Goal: Information Seeking & Learning: Learn about a topic

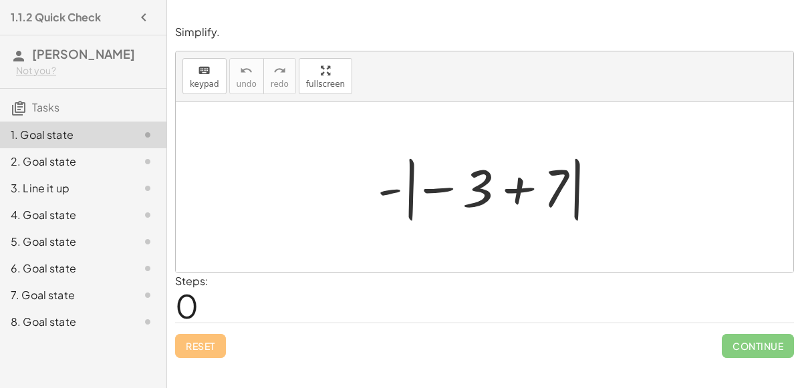
click at [484, 180] on div at bounding box center [490, 187] width 238 height 74
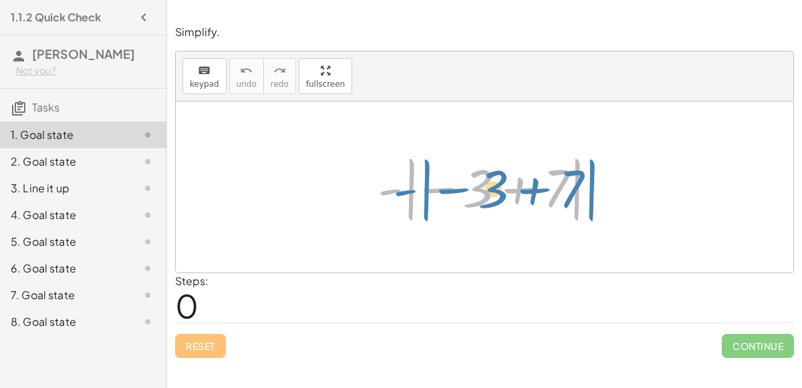
drag, startPoint x: 392, startPoint y: 186, endPoint x: 369, endPoint y: 188, distance: 23.5
click at [369, 188] on div "- | − 3 + 7 | - | − 3 + 7 |" at bounding box center [485, 187] width 255 height 81
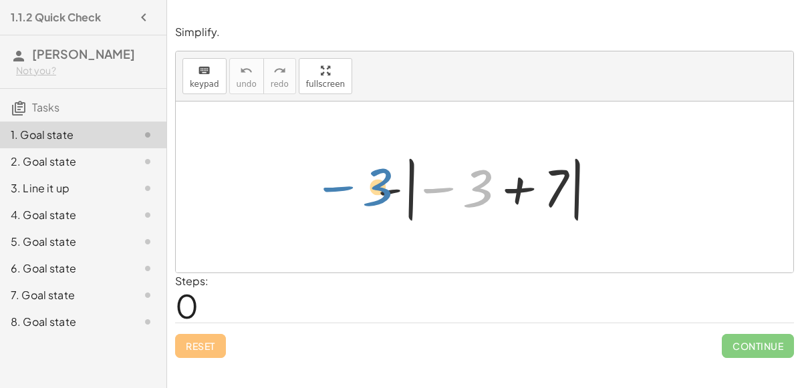
drag, startPoint x: 477, startPoint y: 181, endPoint x: 375, endPoint y: 180, distance: 102.2
click at [375, 180] on div at bounding box center [490, 187] width 238 height 74
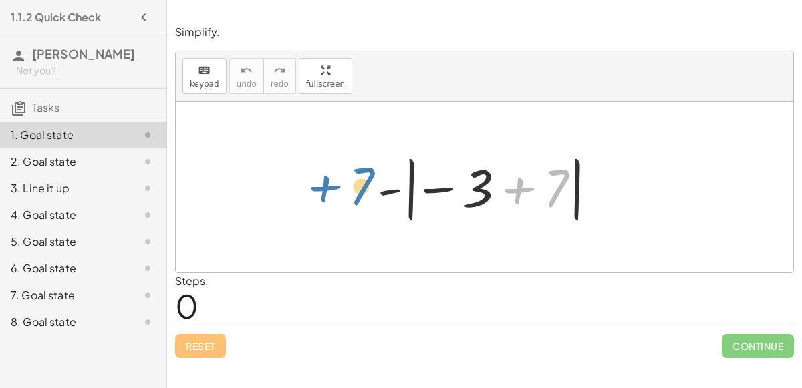
drag, startPoint x: 554, startPoint y: 188, endPoint x: 362, endPoint y: 186, distance: 192.5
drag, startPoint x: 560, startPoint y: 180, endPoint x: 651, endPoint y: 166, distance: 92.0
drag, startPoint x: 559, startPoint y: 185, endPoint x: 417, endPoint y: 184, distance: 141.7
click at [417, 184] on div at bounding box center [490, 187] width 238 height 74
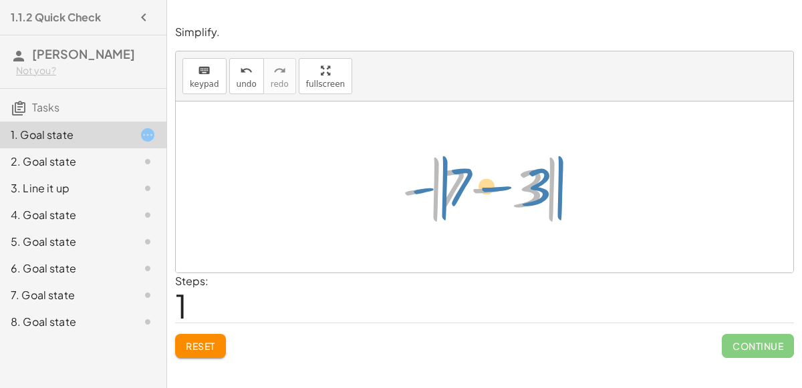
click at [423, 189] on div at bounding box center [490, 187] width 188 height 77
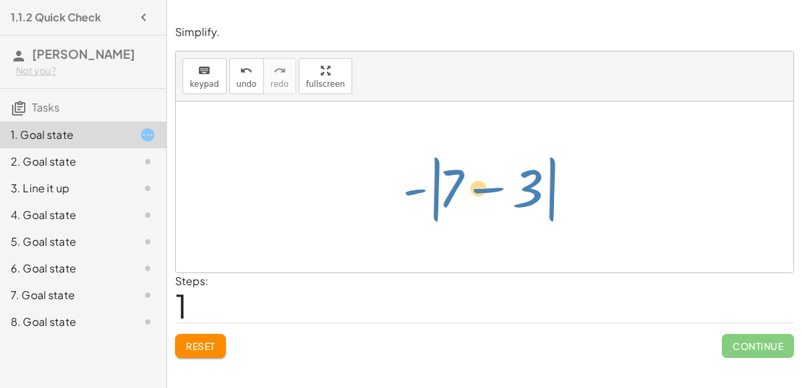
click at [412, 192] on div at bounding box center [490, 187] width 188 height 77
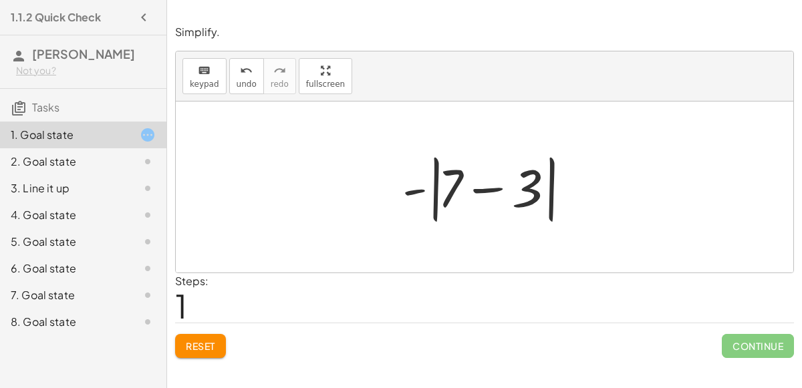
click at [495, 188] on div at bounding box center [490, 187] width 188 height 77
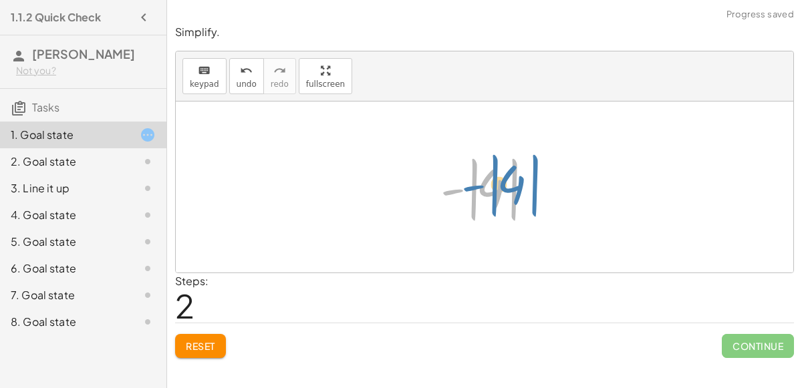
drag, startPoint x: 449, startPoint y: 188, endPoint x: 466, endPoint y: 184, distance: 17.2
click at [466, 184] on div at bounding box center [490, 187] width 112 height 74
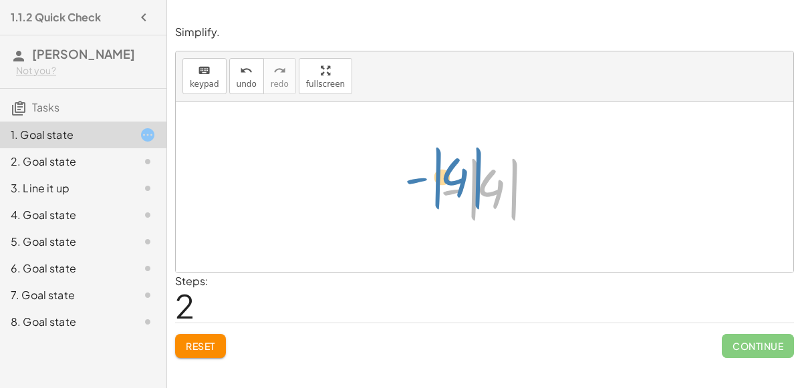
drag, startPoint x: 491, startPoint y: 187, endPoint x: 455, endPoint y: 176, distance: 37.8
click at [455, 176] on div at bounding box center [490, 187] width 112 height 74
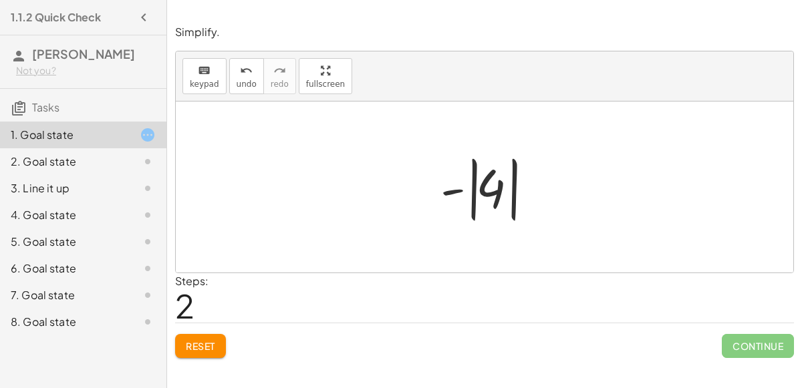
click at [494, 181] on div at bounding box center [490, 187] width 112 height 74
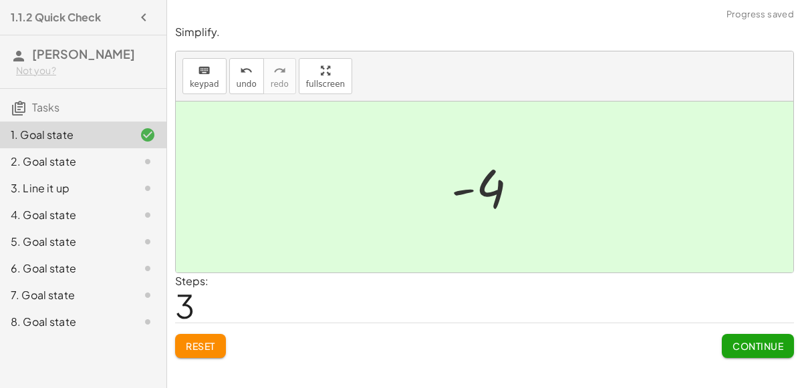
click at [744, 343] on span "Continue" at bounding box center [757, 346] width 51 height 12
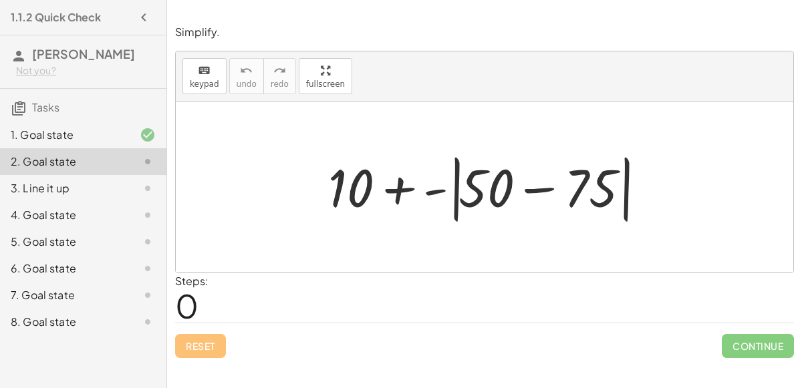
click at [534, 188] on div at bounding box center [489, 187] width 337 height 77
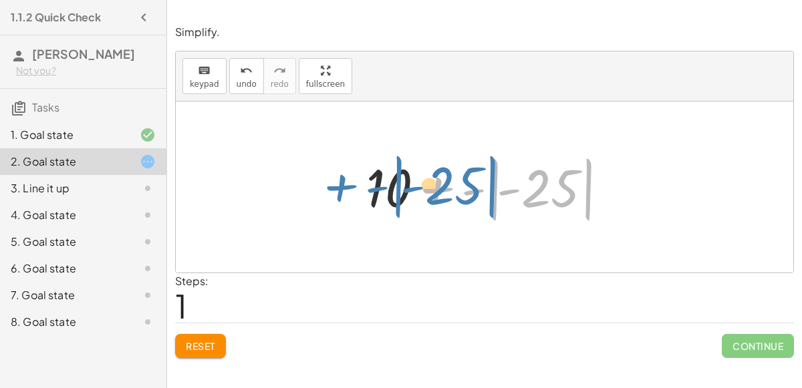
drag, startPoint x: 472, startPoint y: 190, endPoint x: 376, endPoint y: 188, distance: 96.3
click at [376, 188] on div at bounding box center [490, 187] width 261 height 74
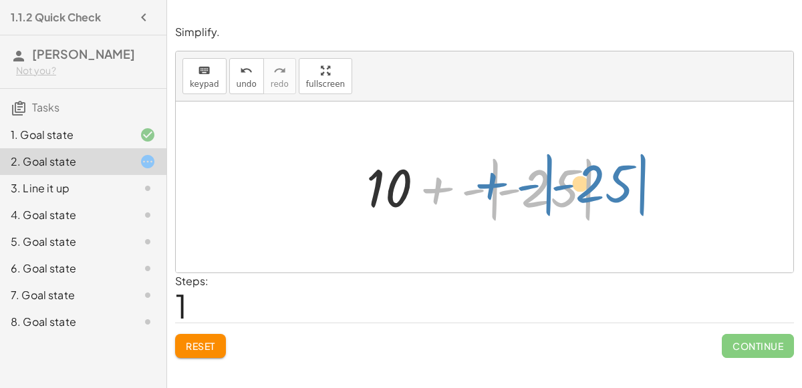
drag, startPoint x: 541, startPoint y: 188, endPoint x: 597, endPoint y: 186, distance: 56.9
click at [597, 186] on div at bounding box center [490, 187] width 261 height 74
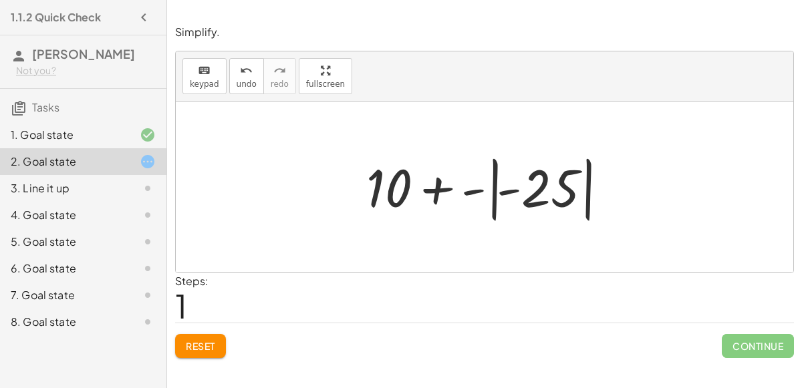
click at [544, 184] on div at bounding box center [490, 187] width 261 height 74
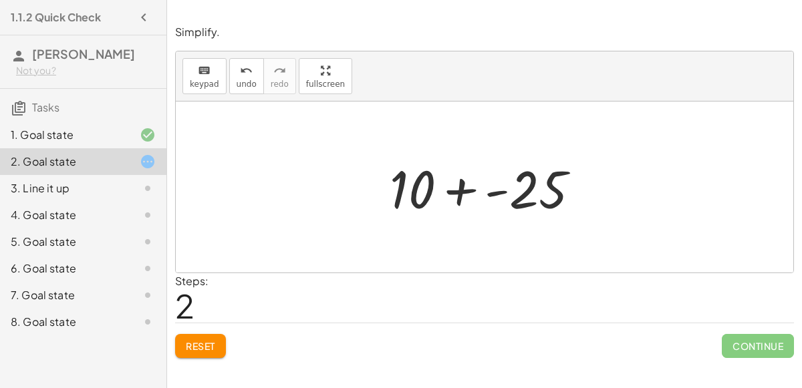
click at [458, 196] on div at bounding box center [490, 187] width 215 height 69
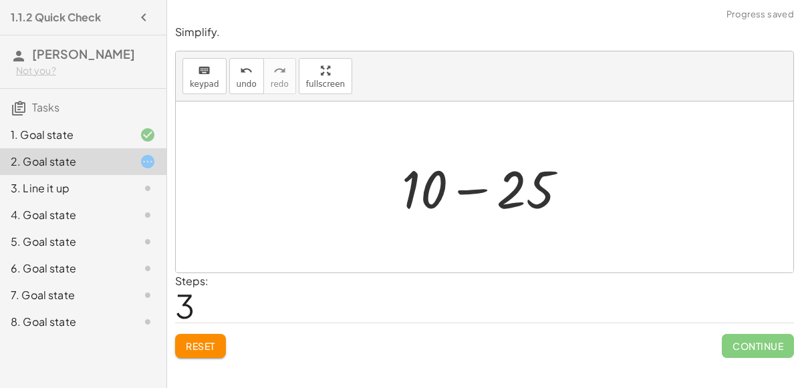
click at [470, 188] on div at bounding box center [490, 187] width 190 height 69
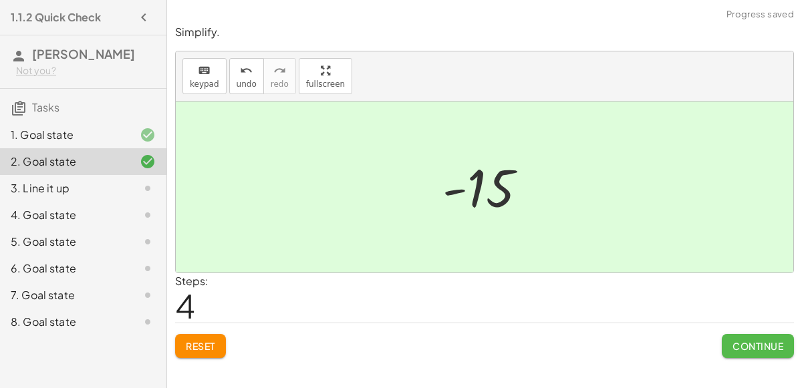
click at [748, 348] on span "Continue" at bounding box center [757, 346] width 51 height 12
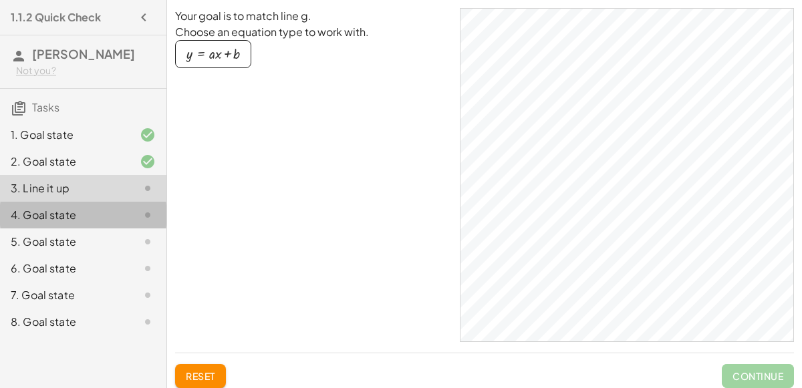
click at [111, 214] on div "4. Goal state" at bounding box center [65, 215] width 108 height 16
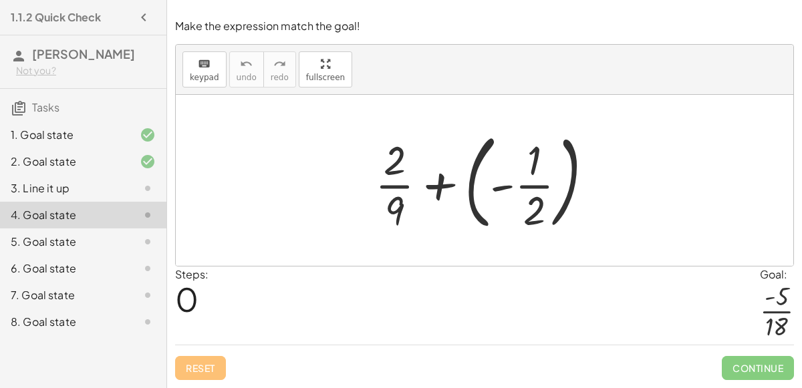
click at [521, 184] on div at bounding box center [489, 180] width 243 height 111
click at [501, 189] on div at bounding box center [489, 180] width 243 height 111
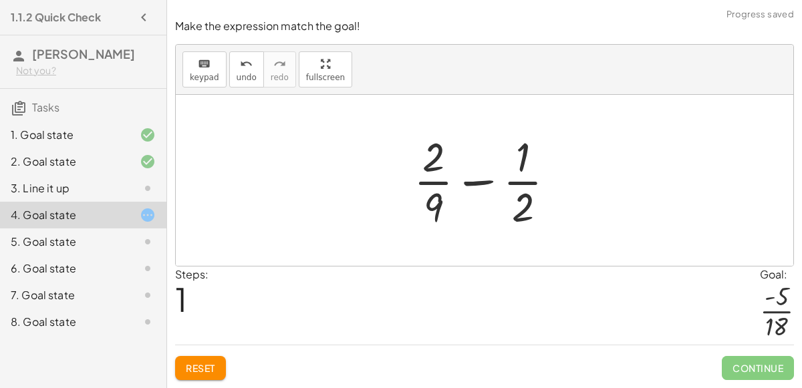
click at [474, 182] on div at bounding box center [490, 180] width 166 height 103
click at [527, 204] on div at bounding box center [490, 180] width 166 height 103
drag, startPoint x: 520, startPoint y: 198, endPoint x: 407, endPoint y: 175, distance: 115.3
click at [407, 175] on div at bounding box center [490, 180] width 166 height 103
drag, startPoint x: 528, startPoint y: 204, endPoint x: 437, endPoint y: 152, distance: 104.4
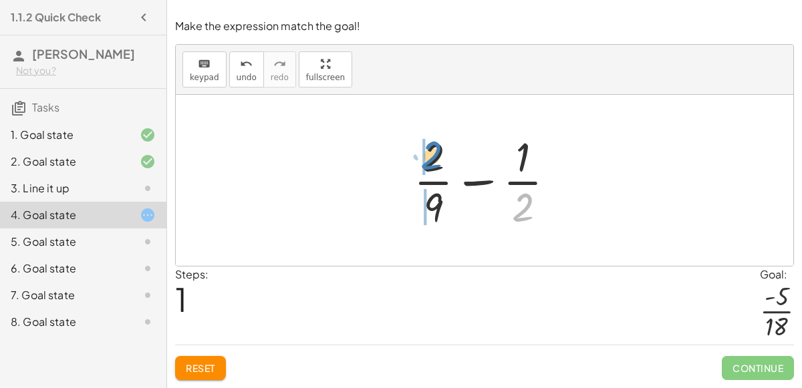
click at [437, 152] on div at bounding box center [490, 180] width 166 height 103
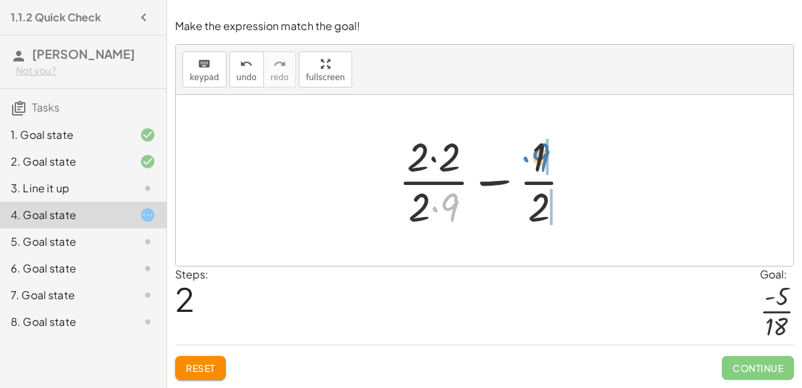
drag, startPoint x: 455, startPoint y: 206, endPoint x: 546, endPoint y: 156, distance: 103.8
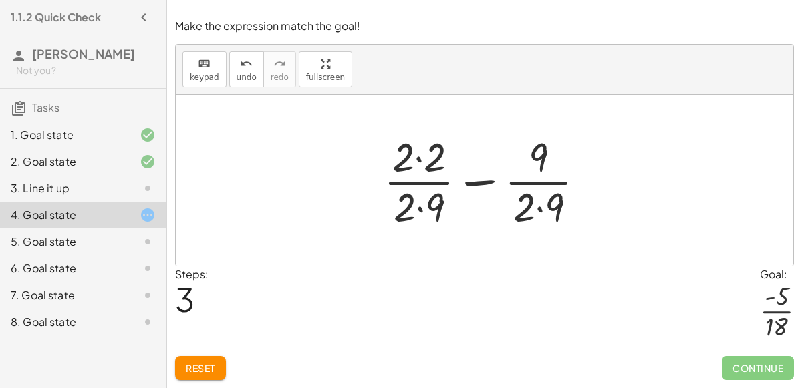
click at [539, 209] on div at bounding box center [490, 180] width 226 height 103
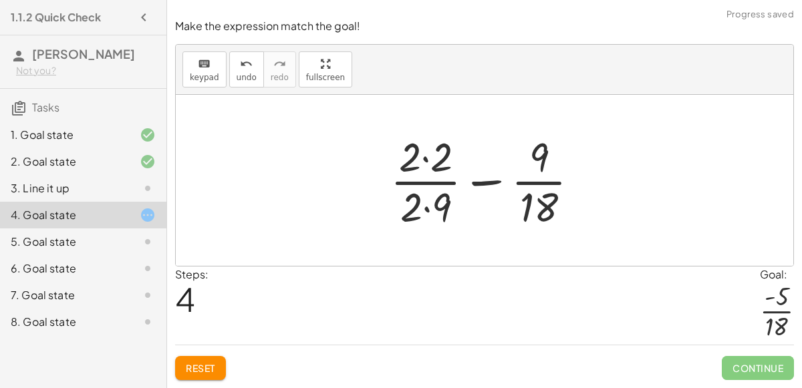
click at [424, 210] on div at bounding box center [490, 180] width 213 height 103
click at [425, 160] on div at bounding box center [490, 180] width 213 height 103
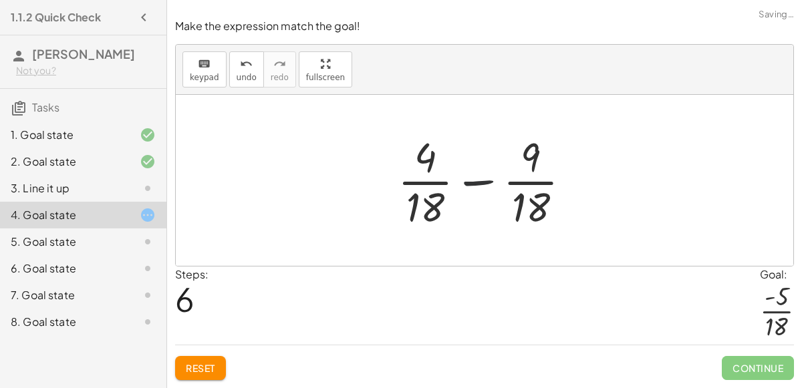
click at [471, 185] on div at bounding box center [489, 180] width 197 height 103
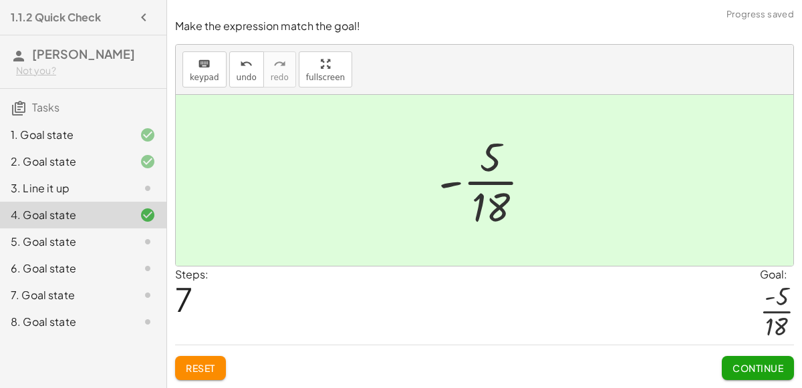
click at [749, 368] on span "Continue" at bounding box center [757, 368] width 51 height 12
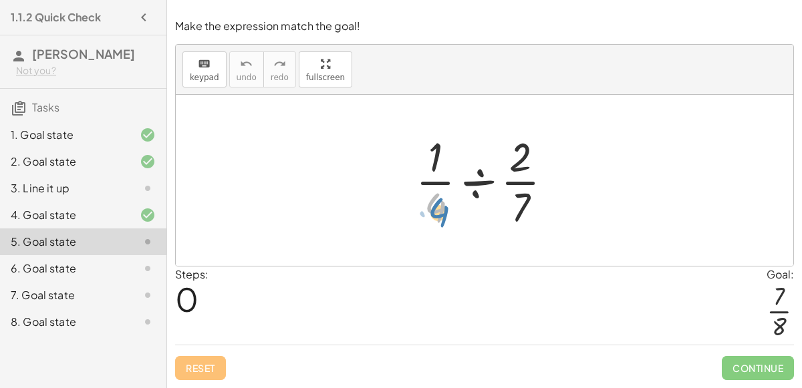
click at [432, 211] on div at bounding box center [489, 180] width 161 height 103
click at [472, 184] on div at bounding box center [489, 180] width 161 height 103
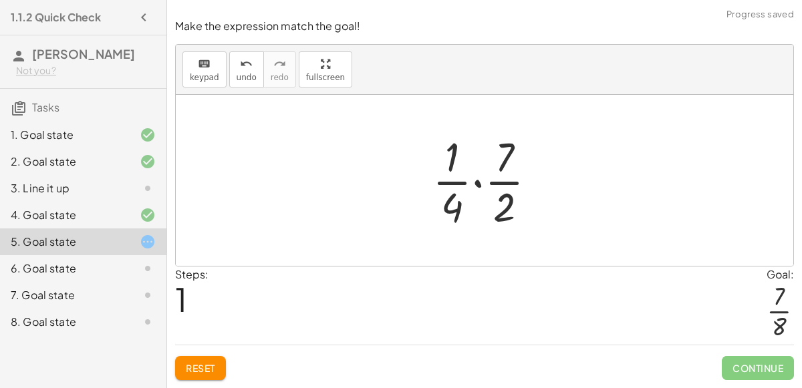
click at [476, 183] on div at bounding box center [490, 180] width 128 height 103
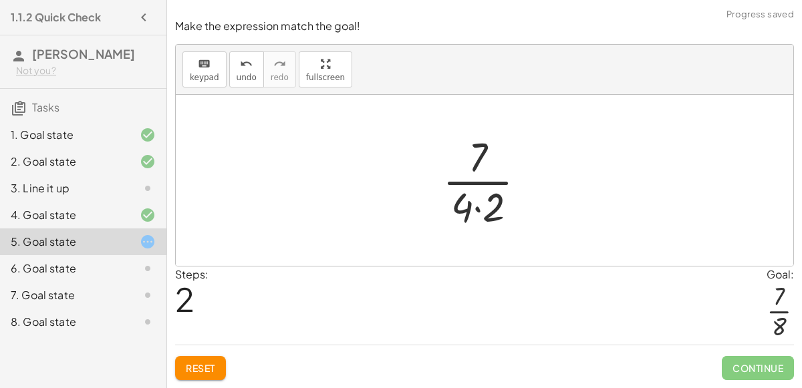
click at [477, 209] on div at bounding box center [490, 180] width 108 height 103
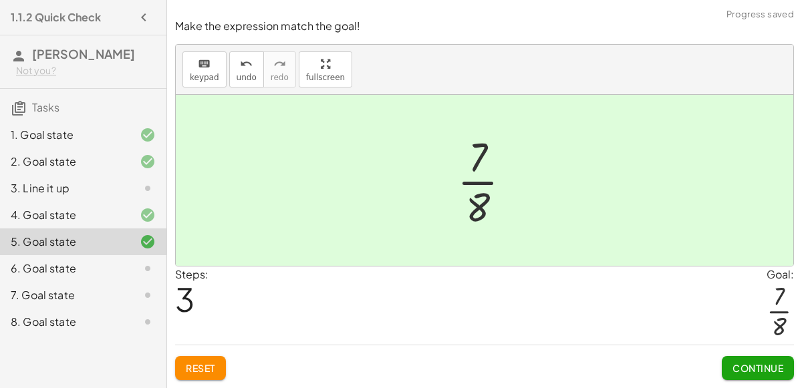
click at [754, 371] on span "Continue" at bounding box center [757, 368] width 51 height 12
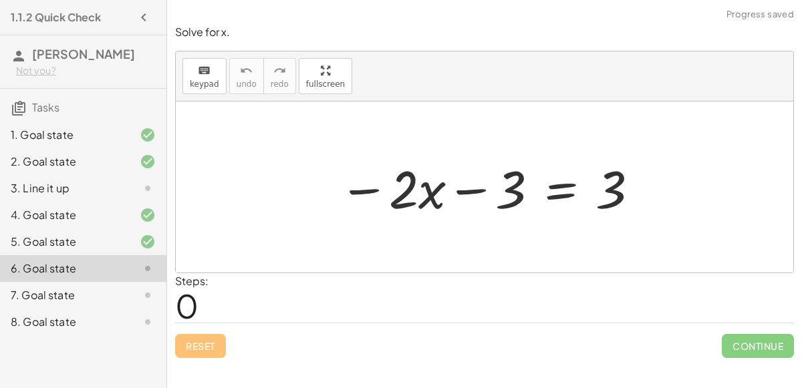
click at [564, 192] on div at bounding box center [489, 187] width 315 height 69
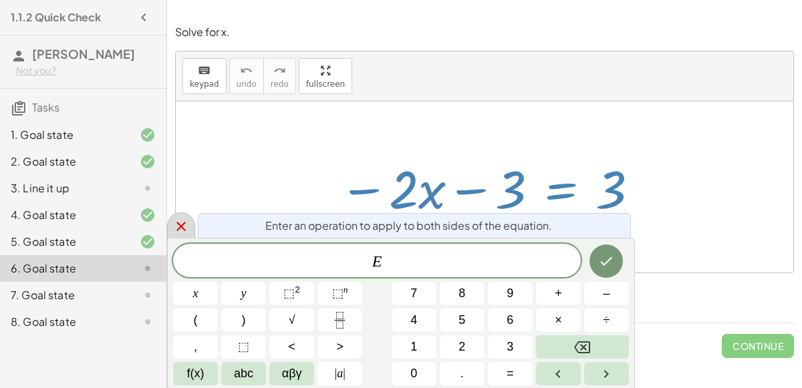
click at [178, 225] on icon at bounding box center [180, 226] width 9 height 9
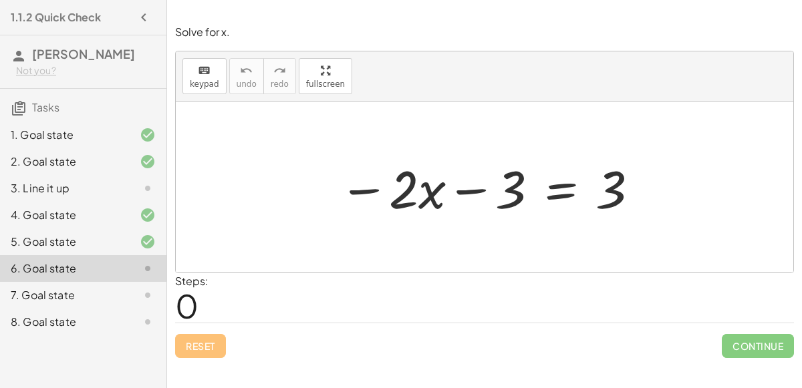
click at [471, 187] on div at bounding box center [489, 187] width 315 height 69
click at [367, 190] on div at bounding box center [489, 187] width 315 height 69
click at [417, 194] on div at bounding box center [489, 187] width 315 height 69
click at [409, 188] on div at bounding box center [489, 187] width 315 height 69
drag, startPoint x: 409, startPoint y: 188, endPoint x: 400, endPoint y: 188, distance: 9.4
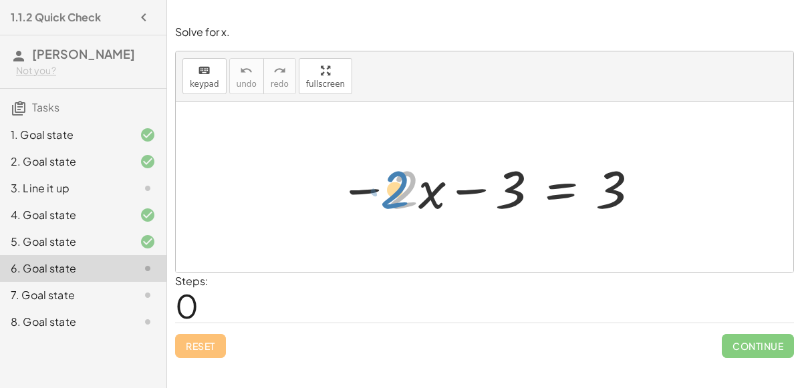
click at [400, 188] on div at bounding box center [489, 187] width 315 height 69
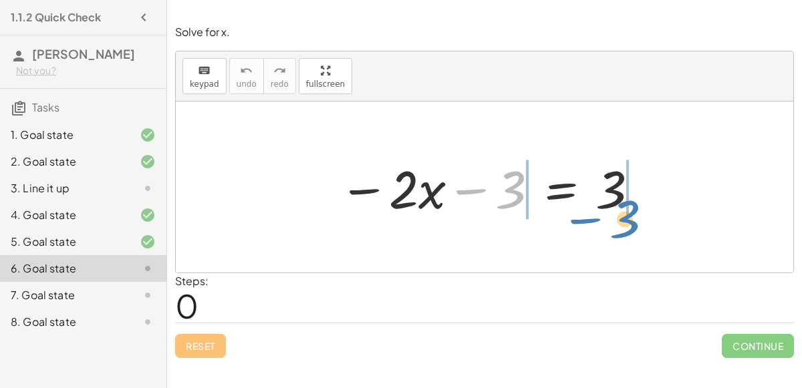
drag, startPoint x: 509, startPoint y: 186, endPoint x: 623, endPoint y: 215, distance: 118.0
click at [623, 215] on div at bounding box center [489, 187] width 315 height 69
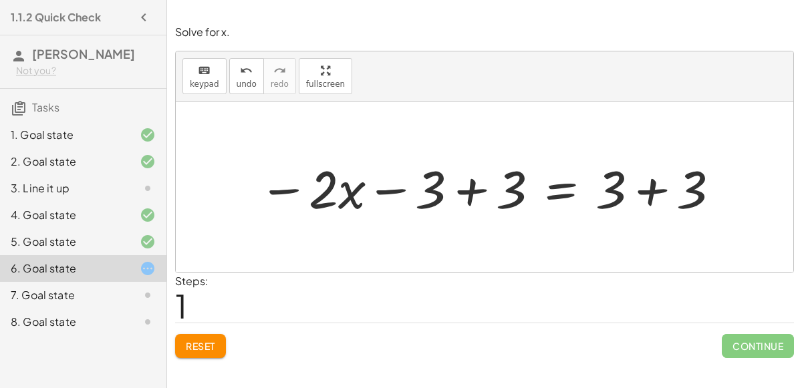
click at [650, 186] on div at bounding box center [490, 187] width 476 height 69
click at [468, 190] on div at bounding box center [449, 187] width 394 height 69
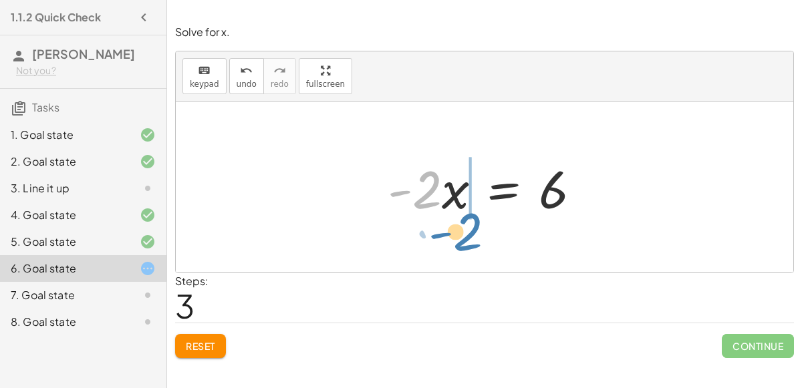
drag, startPoint x: 427, startPoint y: 194, endPoint x: 467, endPoint y: 237, distance: 58.1
click at [467, 237] on div "− · 2 · x − 3 = 3 − · 2 · x − 3 + 3 = + 3 + 3 − · 2 · x − 3 + 3 = 6 − · 2 · x +…" at bounding box center [484, 187] width 617 height 171
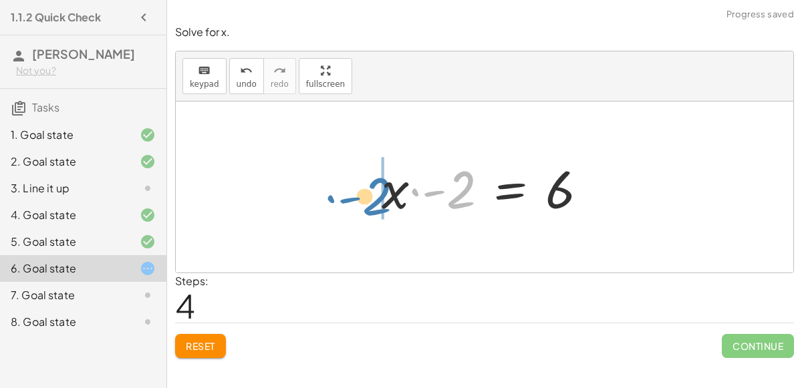
drag, startPoint x: 459, startPoint y: 194, endPoint x: 375, endPoint y: 200, distance: 84.5
click at [375, 200] on div at bounding box center [490, 187] width 230 height 69
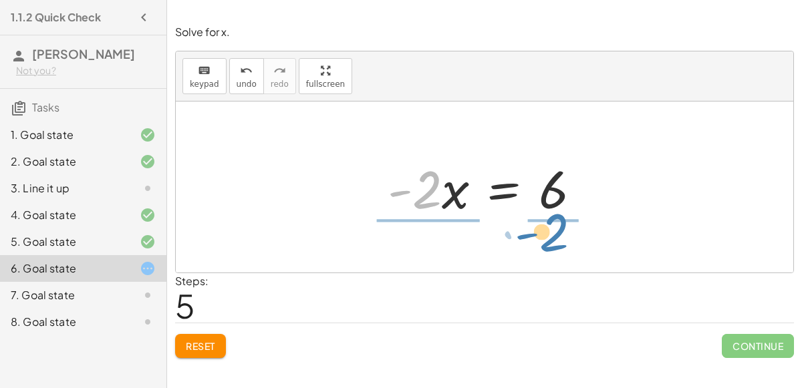
drag, startPoint x: 429, startPoint y: 203, endPoint x: 557, endPoint y: 248, distance: 135.3
click at [557, 248] on div "− · 2 · x − 3 = 3 − · 2 · x − 3 + 3 = + 3 + 3 − · 2 · x − 3 + 3 = 6 − · 2 · x +…" at bounding box center [484, 187] width 617 height 171
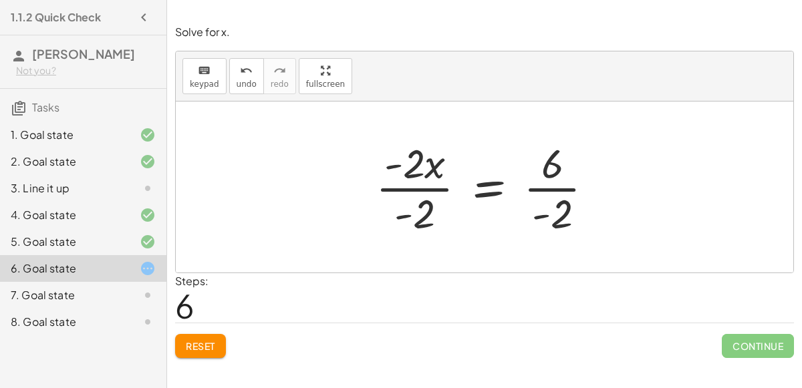
click at [561, 184] on div at bounding box center [490, 187] width 243 height 103
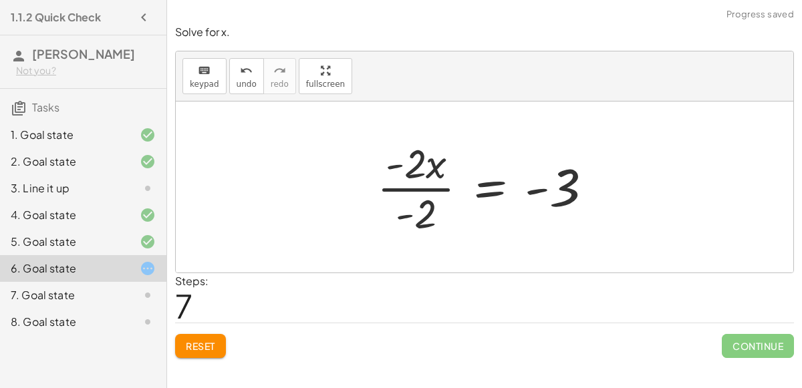
click at [427, 188] on div at bounding box center [490, 187] width 240 height 103
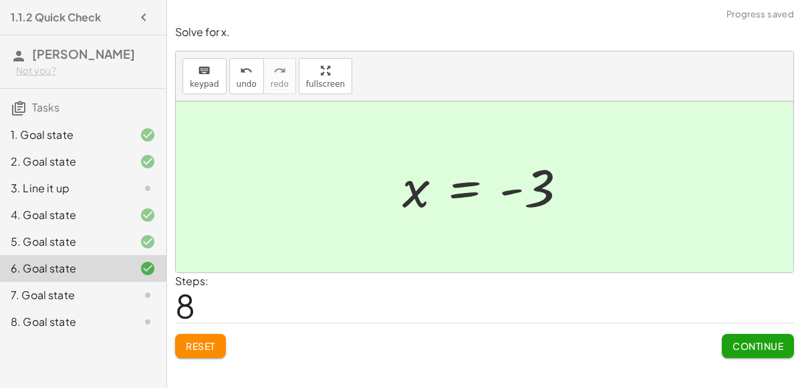
click at [761, 343] on span "Continue" at bounding box center [757, 346] width 51 height 12
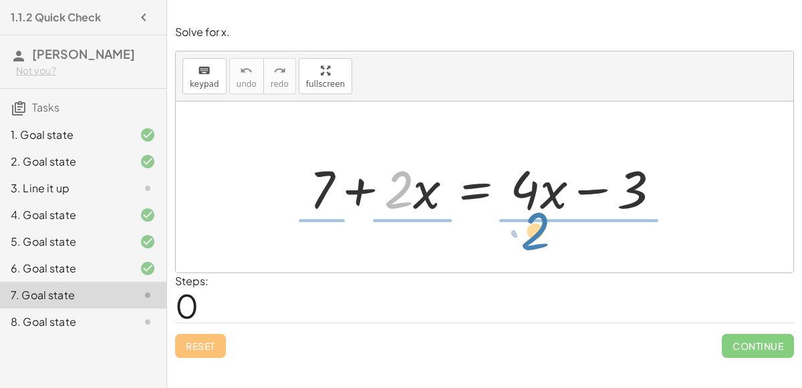
drag, startPoint x: 406, startPoint y: 195, endPoint x: 542, endPoint y: 237, distance: 142.5
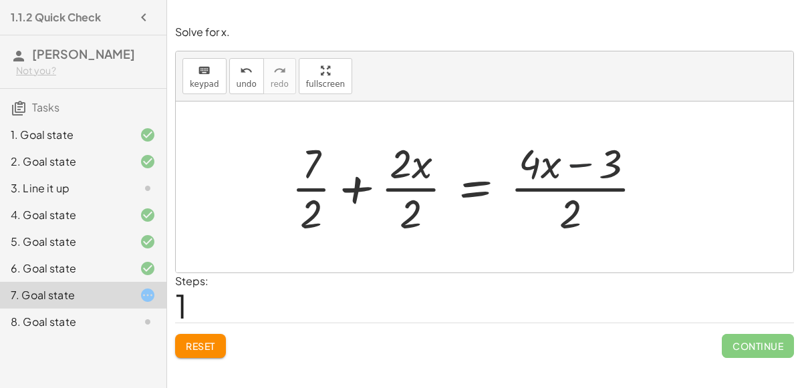
click at [585, 162] on div at bounding box center [473, 187] width 376 height 103
click at [307, 188] on div at bounding box center [473, 187] width 376 height 103
click at [412, 189] on div at bounding box center [473, 187] width 376 height 103
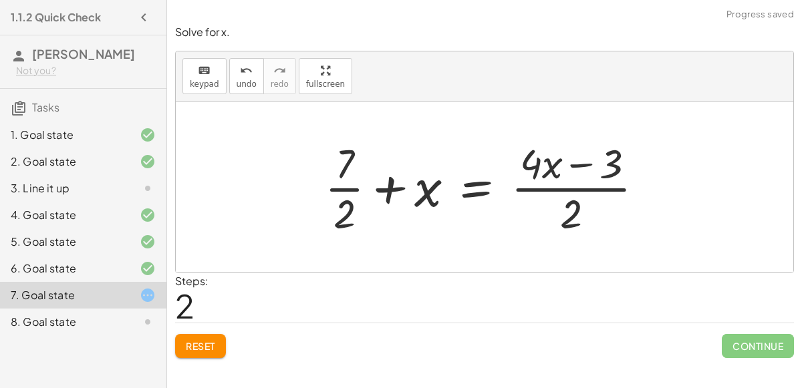
click at [573, 187] on div at bounding box center [489, 187] width 343 height 103
click at [383, 184] on div at bounding box center [489, 187] width 343 height 103
click at [345, 188] on div at bounding box center [489, 187] width 343 height 103
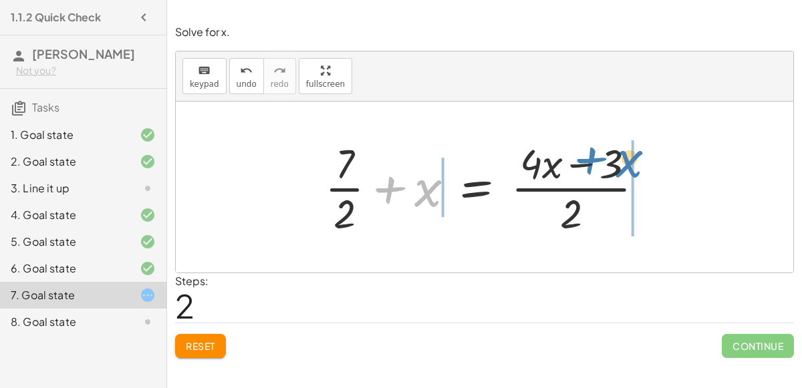
drag, startPoint x: 420, startPoint y: 193, endPoint x: 621, endPoint y: 164, distance: 203.3
click at [621, 164] on div at bounding box center [489, 187] width 343 height 103
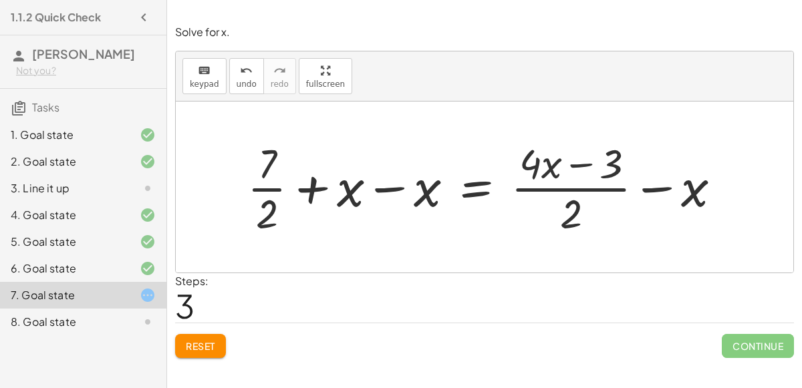
click at [578, 165] on div at bounding box center [490, 187] width 498 height 103
click at [587, 187] on div at bounding box center [490, 187] width 498 height 103
click at [658, 186] on div at bounding box center [490, 187] width 498 height 103
click at [231, 73] on button "undo undo" at bounding box center [246, 76] width 35 height 36
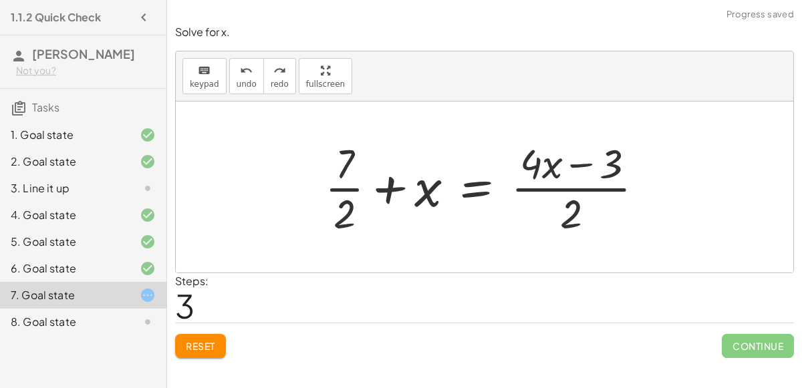
click at [575, 212] on div at bounding box center [489, 187] width 343 height 103
click at [339, 186] on div at bounding box center [489, 187] width 343 height 103
drag, startPoint x: 346, startPoint y: 211, endPoint x: 429, endPoint y: 217, distance: 83.0
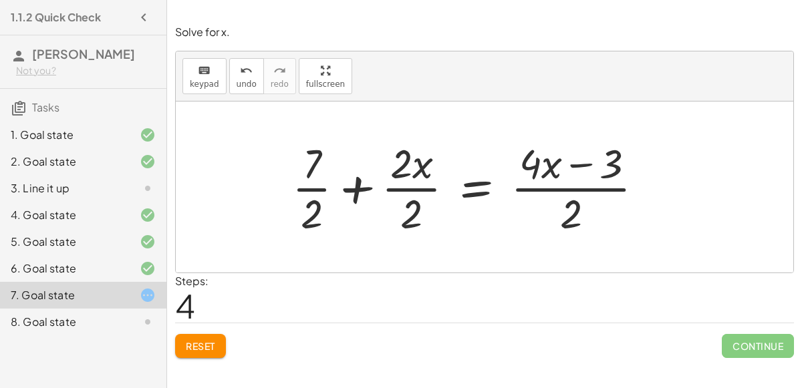
click at [353, 190] on div at bounding box center [473, 187] width 376 height 103
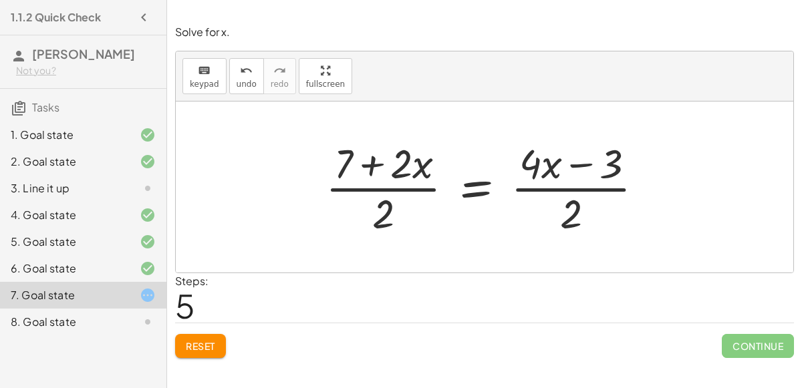
click at [373, 164] on div at bounding box center [490, 187] width 342 height 103
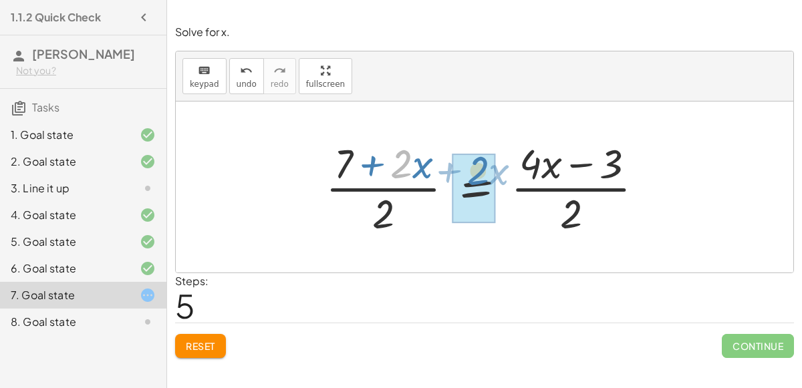
drag, startPoint x: 400, startPoint y: 166, endPoint x: 476, endPoint y: 172, distance: 77.1
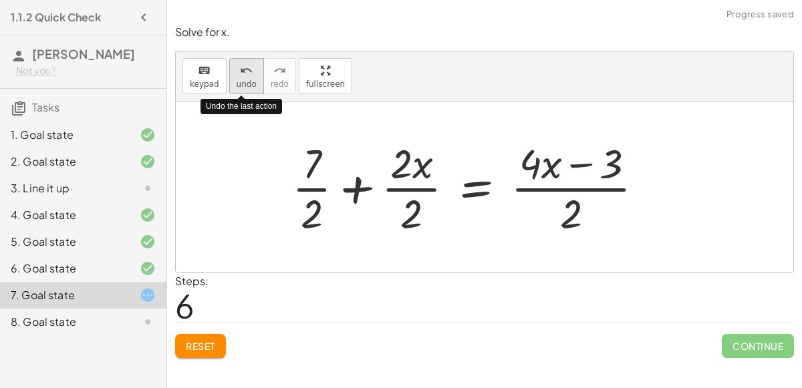
click at [237, 80] on span "undo" at bounding box center [247, 84] width 20 height 9
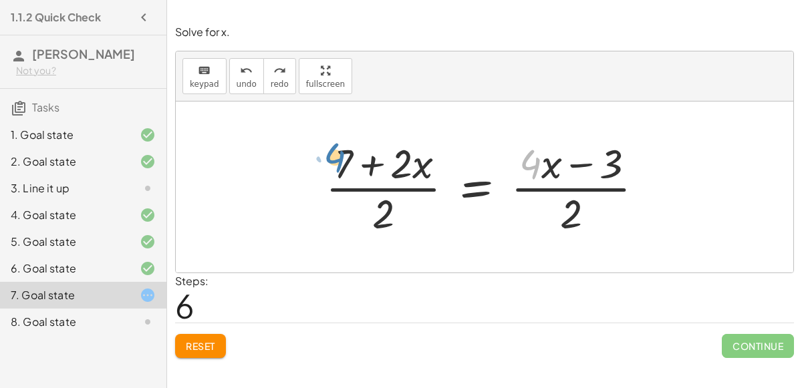
drag, startPoint x: 531, startPoint y: 170, endPoint x: 334, endPoint y: 163, distance: 196.6
click at [334, 163] on div at bounding box center [490, 187] width 342 height 103
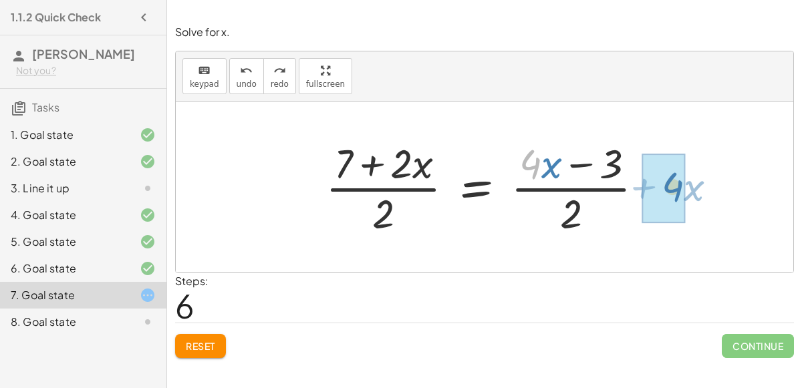
drag, startPoint x: 534, startPoint y: 156, endPoint x: 675, endPoint y: 178, distance: 142.8
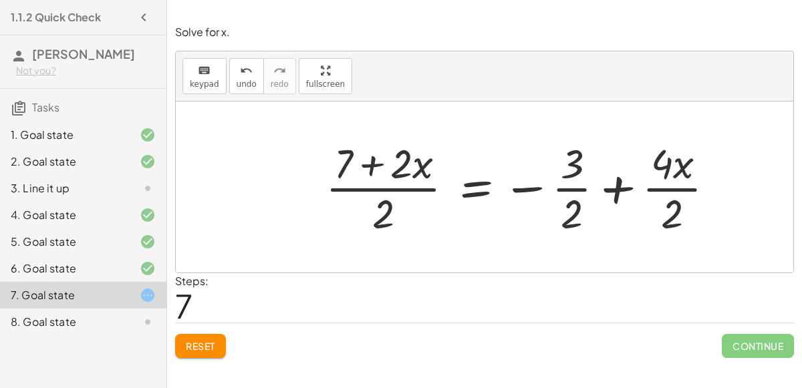
click at [568, 186] on div at bounding box center [525, 187] width 413 height 103
click at [615, 184] on div at bounding box center [525, 187] width 413 height 103
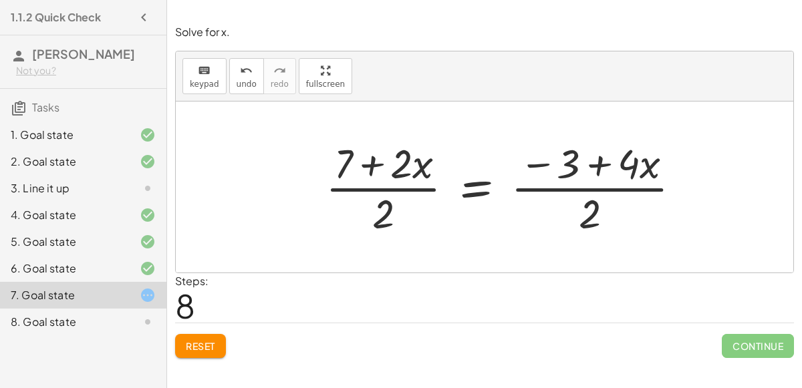
click at [368, 163] on div at bounding box center [509, 187] width 380 height 103
click at [184, 346] on button "Reset" at bounding box center [200, 346] width 51 height 24
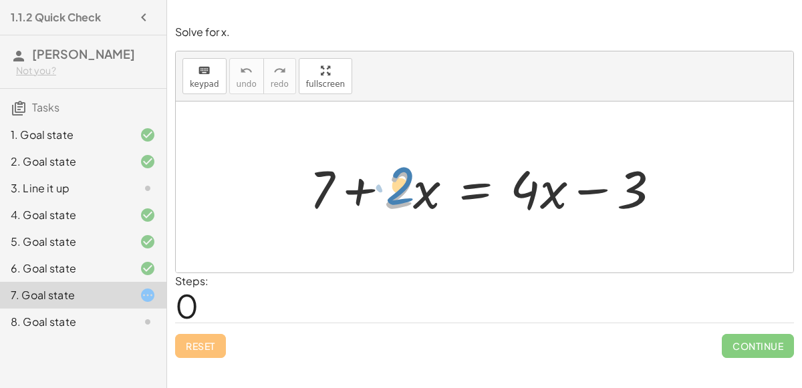
drag, startPoint x: 407, startPoint y: 182, endPoint x: 404, endPoint y: 168, distance: 13.8
click at [404, 168] on div at bounding box center [490, 187] width 375 height 69
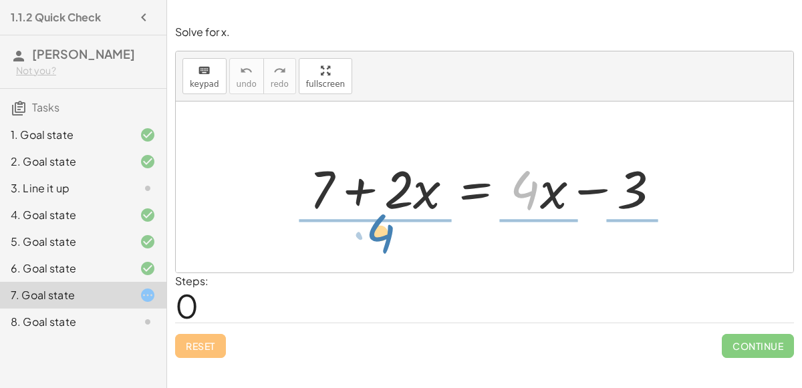
drag, startPoint x: 521, startPoint y: 182, endPoint x: 376, endPoint y: 225, distance: 151.4
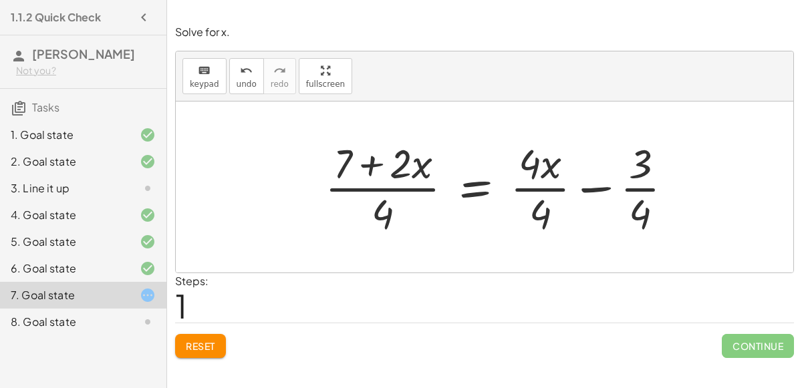
click at [384, 188] on div at bounding box center [504, 187] width 372 height 103
click at [368, 168] on div at bounding box center [504, 187] width 372 height 103
click at [589, 184] on div at bounding box center [504, 187] width 372 height 103
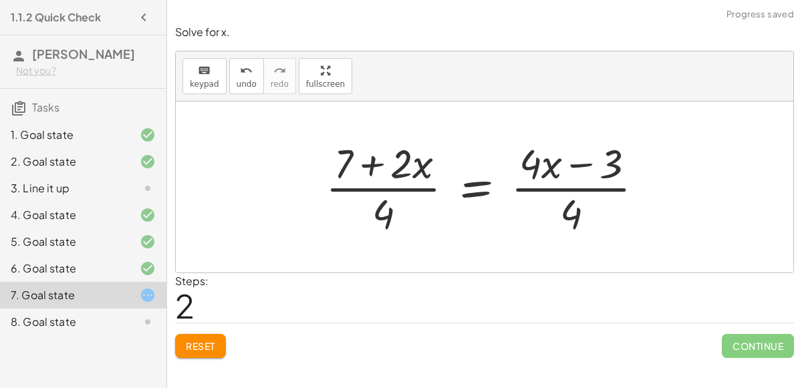
click at [575, 162] on div at bounding box center [490, 187] width 342 height 103
drag, startPoint x: 575, startPoint y: 210, endPoint x: 609, endPoint y: 166, distance: 55.3
click at [609, 166] on div at bounding box center [490, 187] width 342 height 103
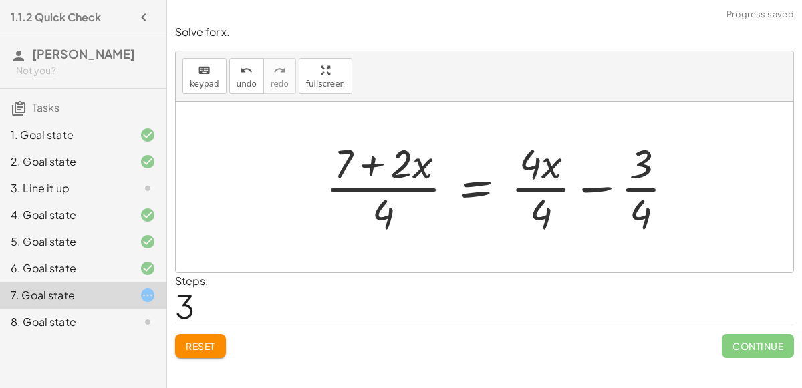
click at [595, 184] on div at bounding box center [505, 187] width 372 height 103
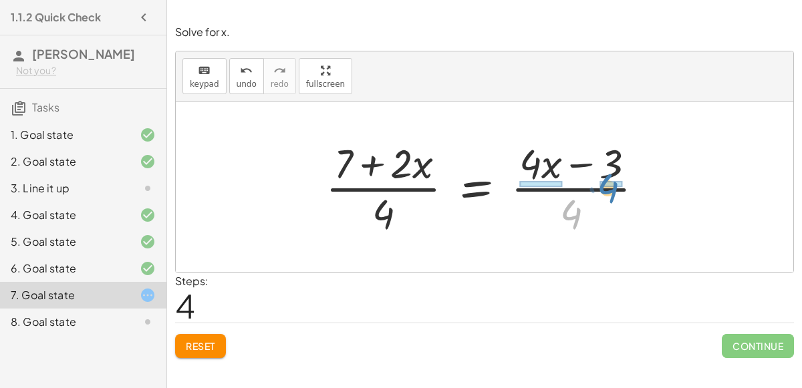
drag, startPoint x: 565, startPoint y: 211, endPoint x: 601, endPoint y: 185, distance: 45.1
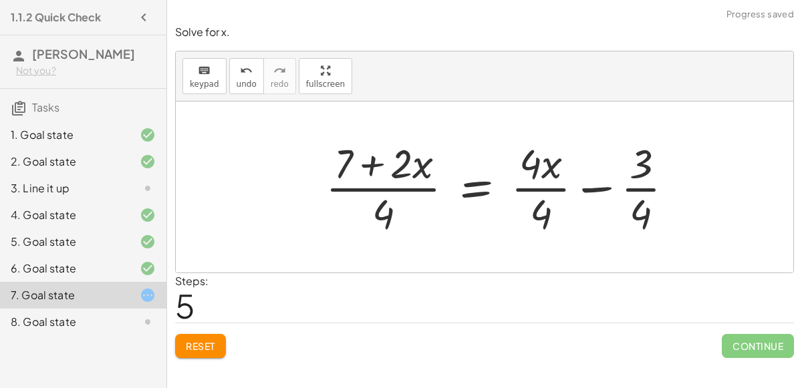
click at [640, 188] on div at bounding box center [505, 187] width 372 height 103
click at [605, 192] on div at bounding box center [505, 187] width 372 height 103
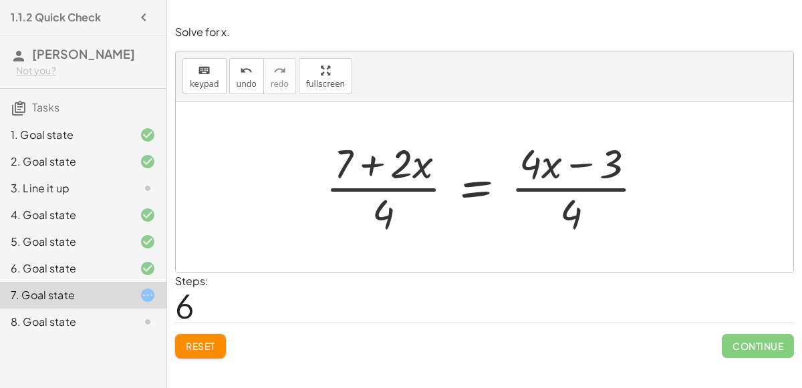
click at [349, 159] on div at bounding box center [490, 187] width 342 height 103
click at [370, 163] on div at bounding box center [490, 187] width 342 height 103
click at [401, 166] on div at bounding box center [490, 187] width 342 height 103
click at [478, 184] on div at bounding box center [490, 187] width 342 height 103
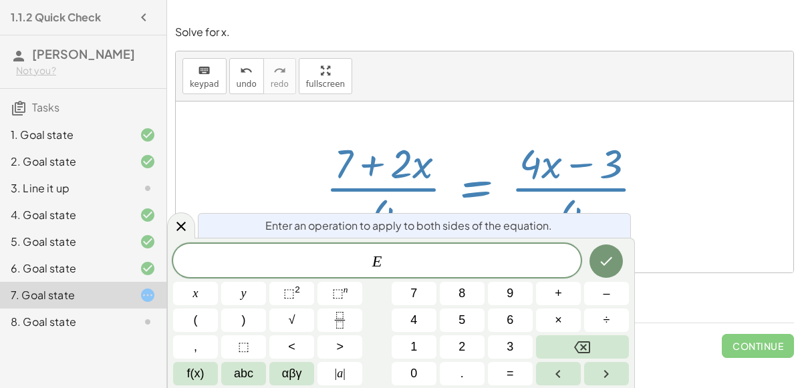
click at [573, 204] on div at bounding box center [490, 187] width 342 height 103
click at [597, 255] on button "Done" at bounding box center [605, 261] width 33 height 33
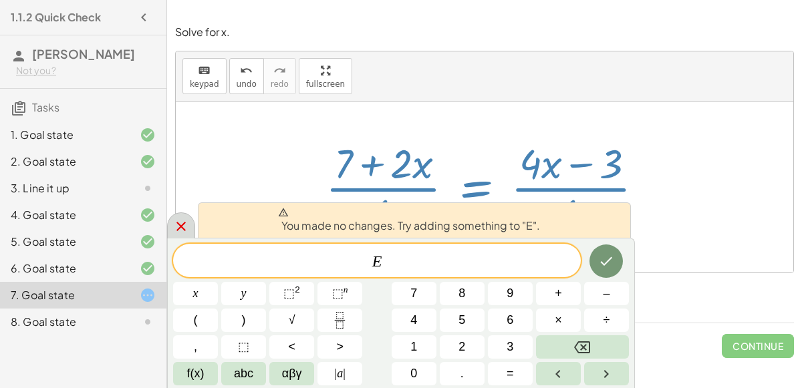
click at [174, 223] on icon at bounding box center [181, 227] width 16 height 16
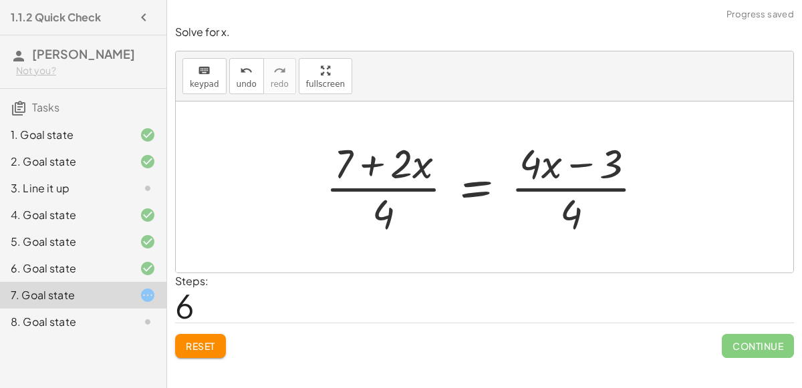
click at [144, 321] on icon at bounding box center [148, 322] width 16 height 16
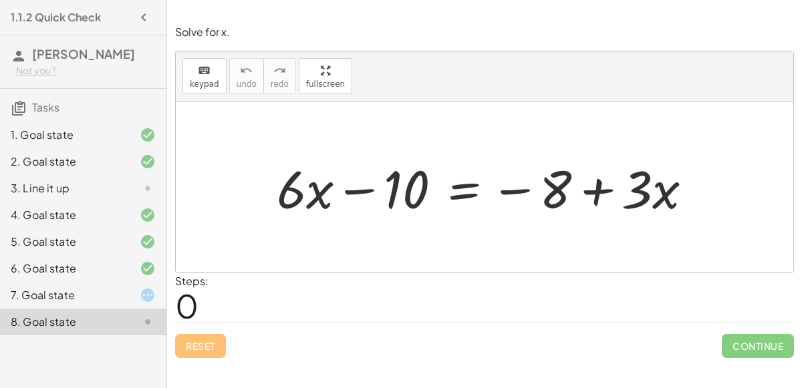
click at [360, 191] on div at bounding box center [490, 187] width 440 height 69
click at [503, 186] on div at bounding box center [490, 187] width 440 height 69
click at [508, 187] on div at bounding box center [490, 187] width 440 height 69
click at [599, 188] on div at bounding box center [490, 187] width 440 height 69
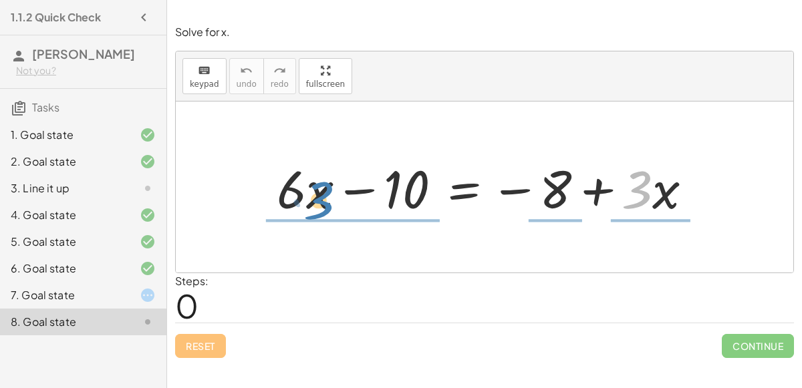
drag, startPoint x: 640, startPoint y: 177, endPoint x: 322, endPoint y: 188, distance: 318.3
click at [322, 188] on div at bounding box center [490, 187] width 440 height 69
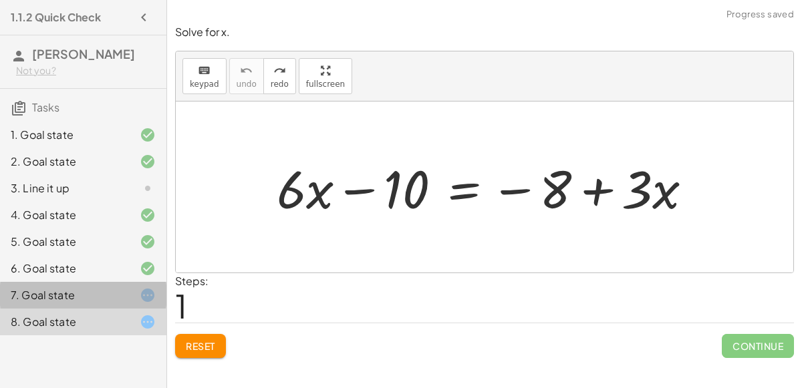
click at [130, 288] on div at bounding box center [136, 295] width 37 height 16
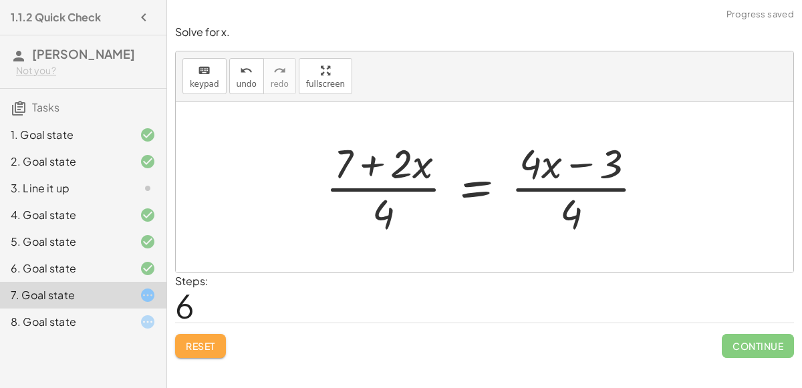
click at [223, 338] on button "Reset" at bounding box center [200, 346] width 51 height 24
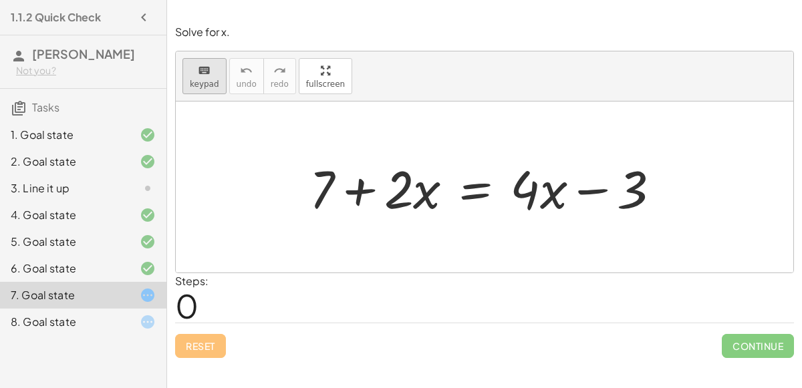
click at [211, 61] on button "keyboard keypad" at bounding box center [204, 76] width 44 height 36
drag, startPoint x: 321, startPoint y: 204, endPoint x: 750, endPoint y: 197, distance: 428.4
click at [750, 197] on div "+ 7 + 7 + · 2 · x = + · 4 · x − 3" at bounding box center [484, 187] width 617 height 171
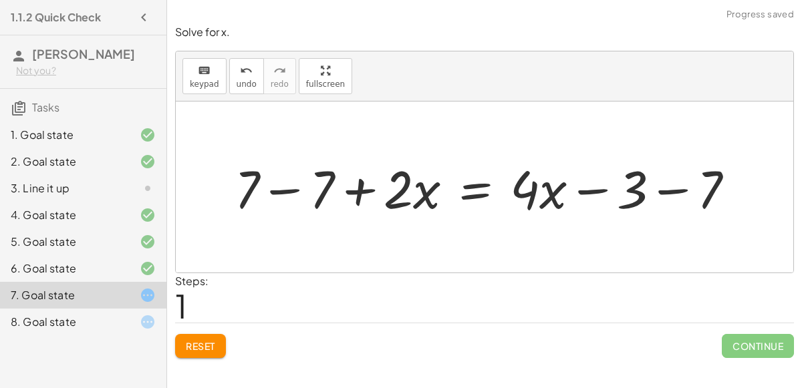
click at [664, 196] on div at bounding box center [490, 187] width 524 height 69
click at [287, 196] on div at bounding box center [460, 187] width 464 height 69
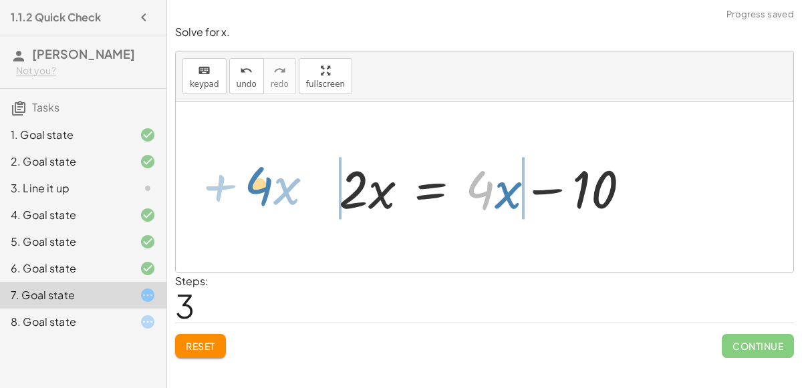
drag, startPoint x: 484, startPoint y: 193, endPoint x: 261, endPoint y: 190, distance: 223.2
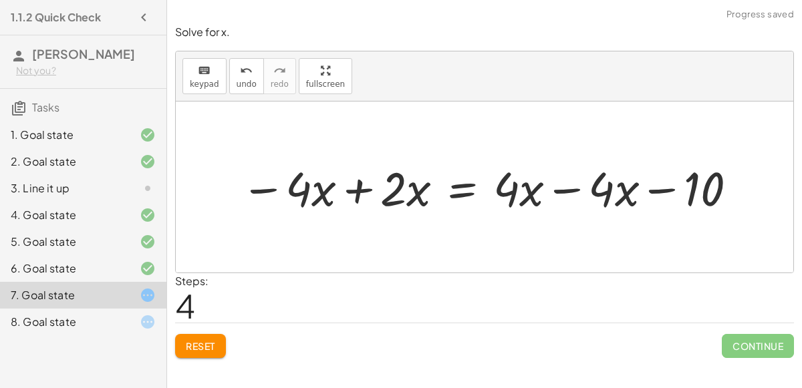
click at [342, 190] on div at bounding box center [490, 187] width 512 height 62
click at [570, 191] on div at bounding box center [552, 187] width 402 height 62
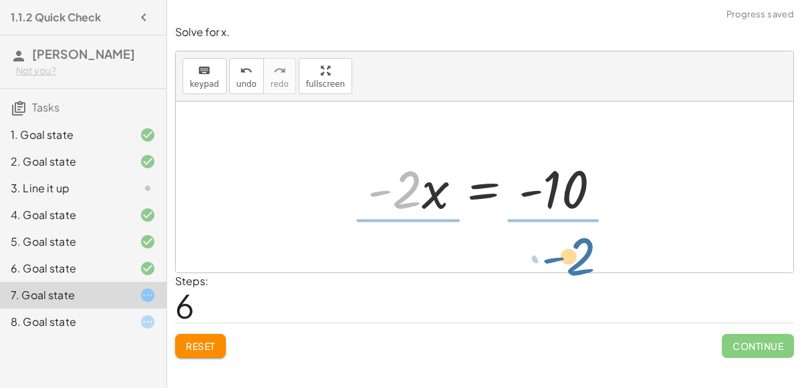
drag, startPoint x: 400, startPoint y: 184, endPoint x: 575, endPoint y: 250, distance: 186.3
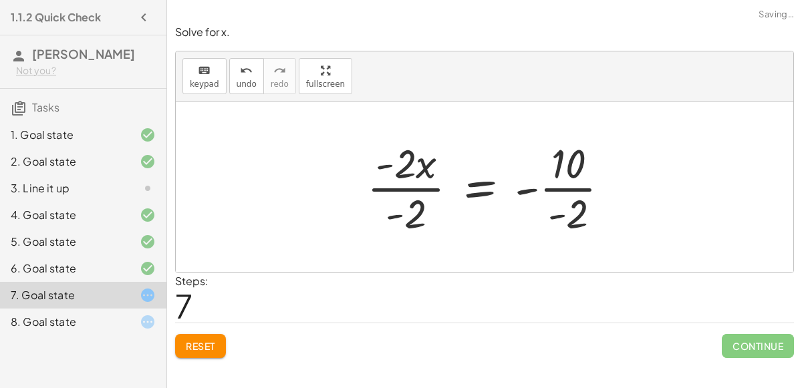
click at [562, 183] on div at bounding box center [493, 187] width 267 height 103
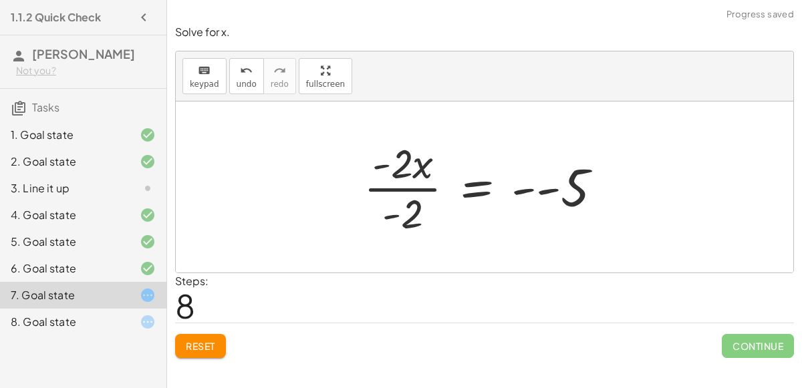
click at [396, 180] on div at bounding box center [488, 187] width 263 height 103
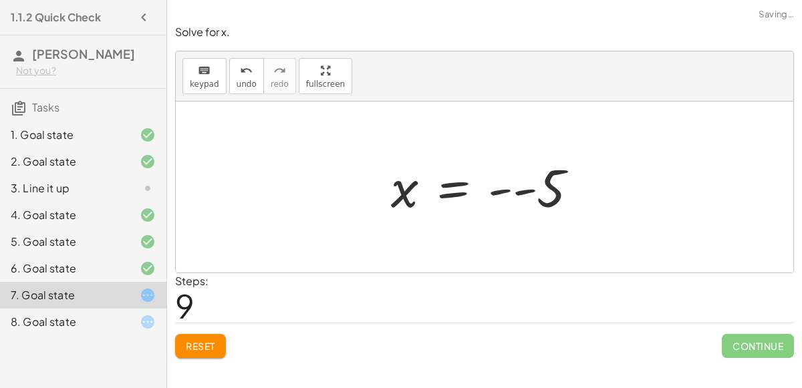
click at [531, 190] on div at bounding box center [489, 187] width 211 height 66
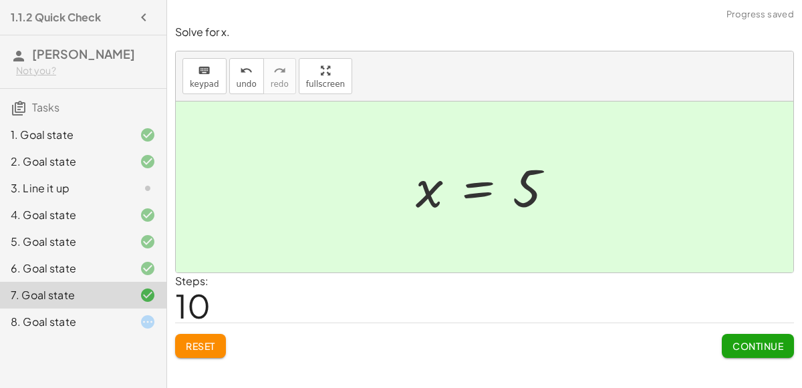
click at [742, 346] on span "Continue" at bounding box center [757, 346] width 51 height 12
